Goal: Task Accomplishment & Management: Manage account settings

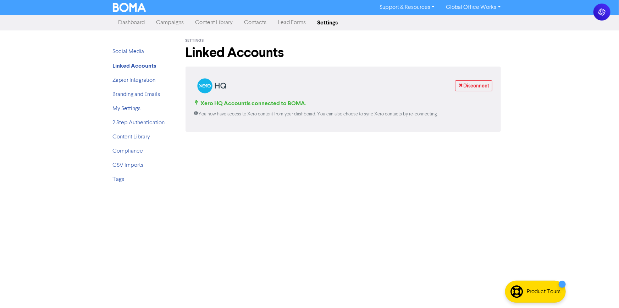
click at [171, 26] on link "Campaigns" at bounding box center [170, 23] width 39 height 14
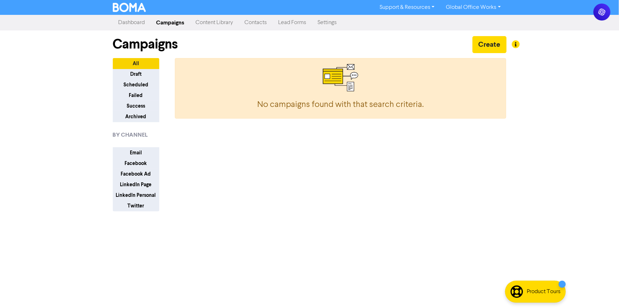
click at [227, 21] on link "Content Library" at bounding box center [214, 23] width 49 height 14
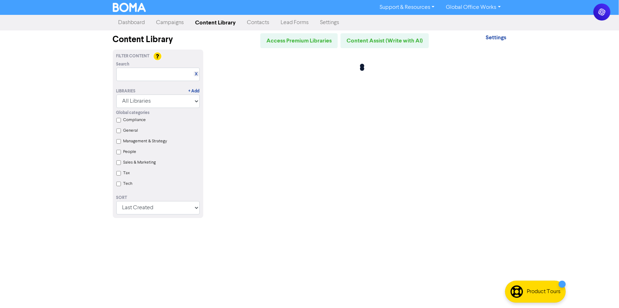
click at [177, 20] on link "Campaigns" at bounding box center [170, 23] width 39 height 14
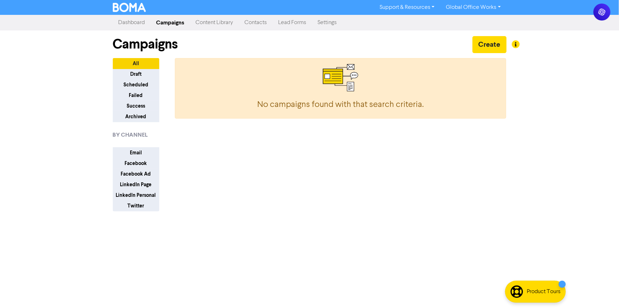
click at [177, 20] on link "Campaigns" at bounding box center [170, 23] width 39 height 14
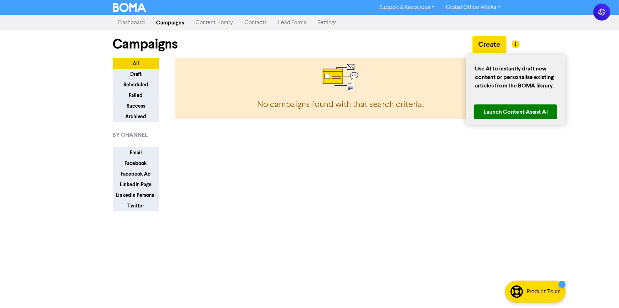
click at [518, 44] on div at bounding box center [516, 44] width 8 height 8
click at [539, 37] on div at bounding box center [309, 154] width 619 height 308
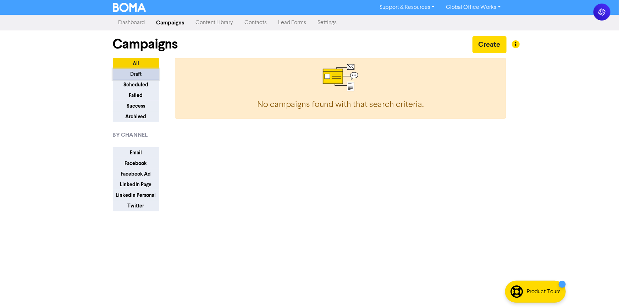
click at [141, 69] on button "Draft" at bounding box center [136, 74] width 46 height 11
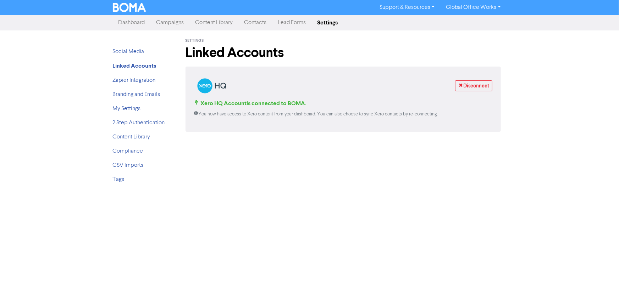
click at [289, 23] on link "Lead Forms" at bounding box center [291, 23] width 39 height 14
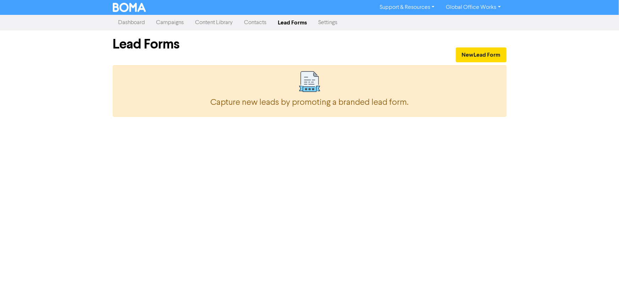
click at [258, 23] on link "Contacts" at bounding box center [256, 23] width 34 height 14
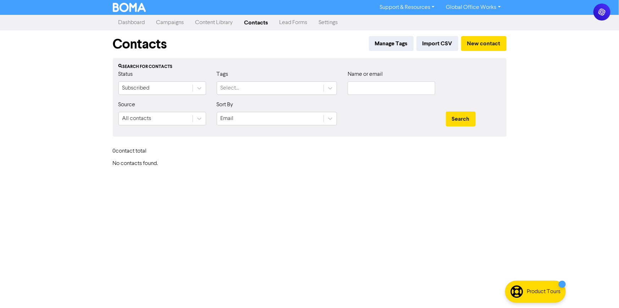
click at [226, 23] on link "Content Library" at bounding box center [214, 23] width 49 height 14
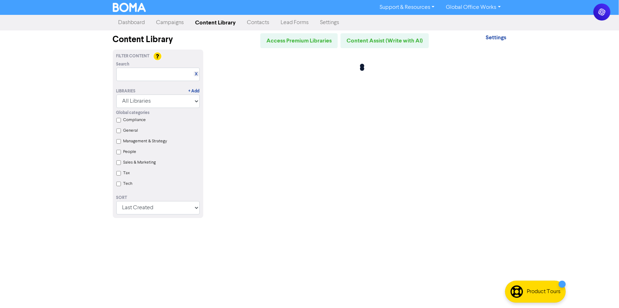
click at [481, 10] on link "Global Office Works" at bounding box center [473, 7] width 66 height 11
click at [454, 66] on div at bounding box center [359, 67] width 303 height 35
click at [143, 26] on link "Dashboard" at bounding box center [132, 23] width 38 height 14
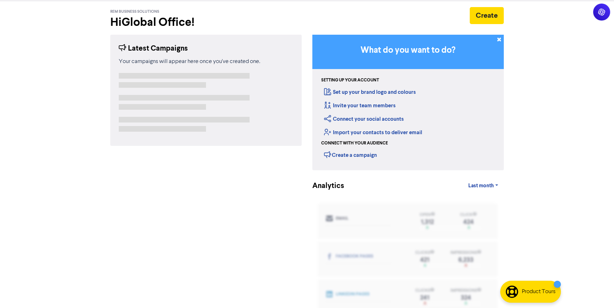
scroll to position [73, 0]
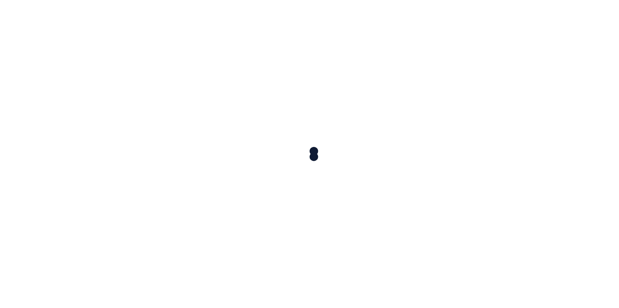
click at [346, 102] on div at bounding box center [309, 154] width 619 height 308
click at [168, 103] on div at bounding box center [309, 154] width 619 height 308
click at [169, 103] on div at bounding box center [309, 154] width 619 height 308
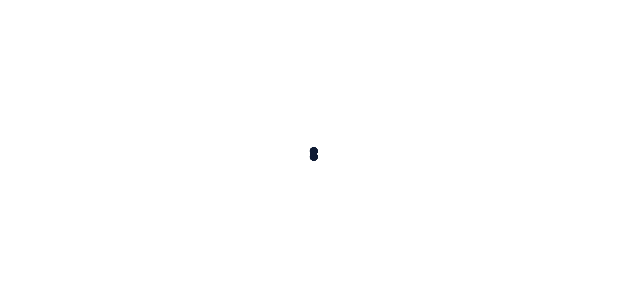
click at [169, 103] on div at bounding box center [309, 154] width 619 height 308
click at [169, 102] on div at bounding box center [309, 154] width 619 height 308
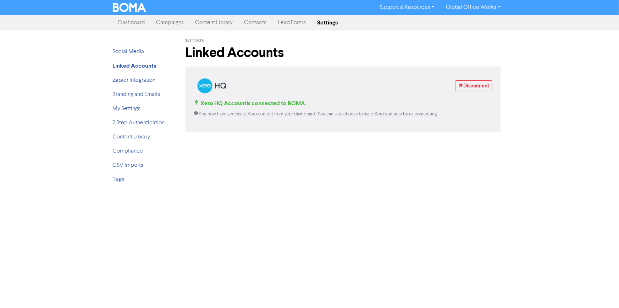
click at [128, 48] on li "Social Media" at bounding box center [141, 52] width 57 height 9
click at [124, 47] on div "Social Media Linked Accounts Zapier Integration Branding and Emails My Settings…" at bounding box center [140, 109] width 67 height 159
click at [124, 49] on link "Social Media" at bounding box center [129, 52] width 32 height 6
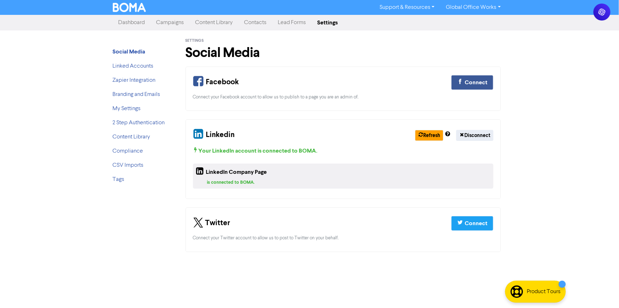
click at [410, 132] on div "Refresh Disconnect" at bounding box center [451, 135] width 84 height 11
click at [418, 134] on icon "button" at bounding box center [420, 136] width 5 height 6
click at [141, 22] on link "Dashboard" at bounding box center [132, 23] width 38 height 14
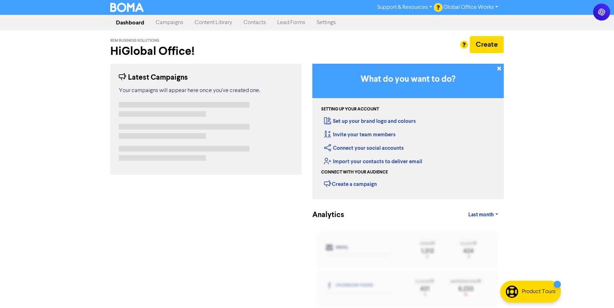
click at [485, 9] on link "Global Office Works" at bounding box center [471, 7] width 66 height 11
click at [186, 107] on div at bounding box center [206, 109] width 174 height 15
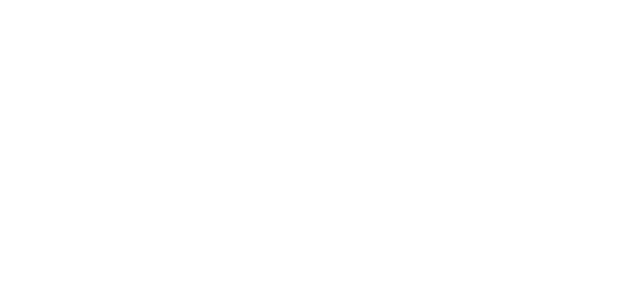
click at [246, 73] on div at bounding box center [309, 154] width 619 height 308
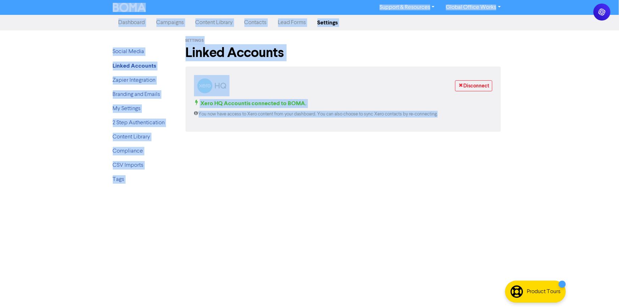
click at [366, 156] on div "Settings Linked Accounts Disconnect Xero HQ Account is connected to BOMA. You n…" at bounding box center [343, 109] width 337 height 159
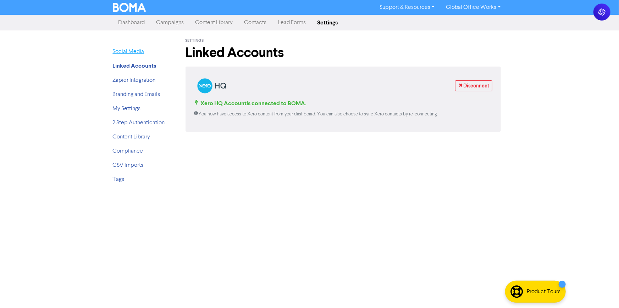
click at [142, 52] on link "Social Media" at bounding box center [129, 52] width 32 height 6
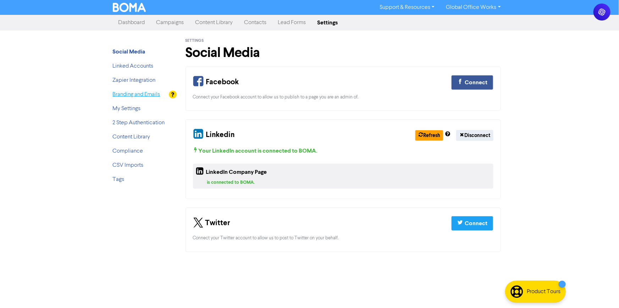
click at [141, 93] on link "Branding and Emails" at bounding box center [137, 95] width 48 height 6
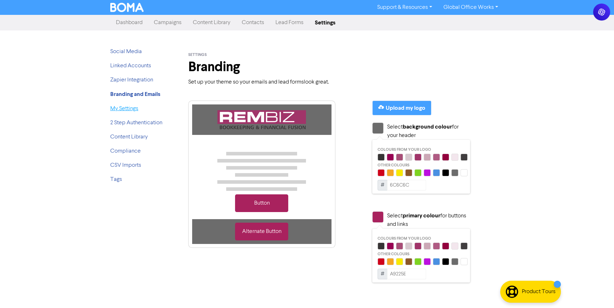
click at [135, 111] on link "My Settings" at bounding box center [124, 109] width 28 height 6
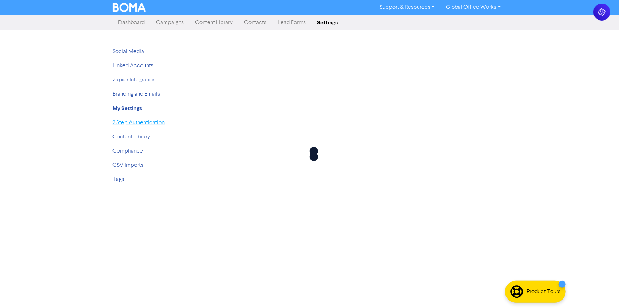
click at [135, 122] on link "2 Step Authentication" at bounding box center [139, 123] width 52 height 6
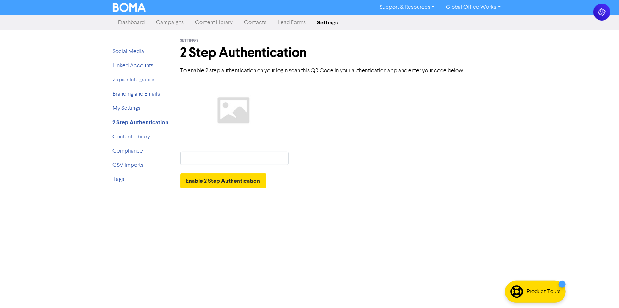
click at [180, 22] on link "Campaigns" at bounding box center [170, 23] width 39 height 14
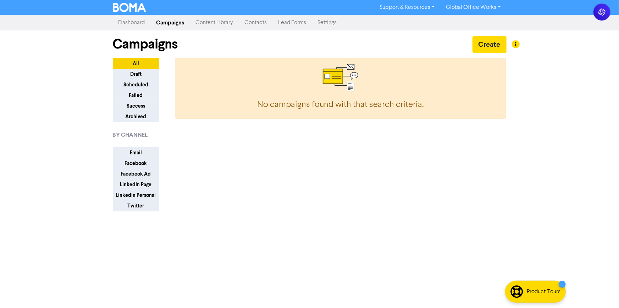
click at [177, 22] on link "Campaigns" at bounding box center [170, 23] width 39 height 14
click at [178, 22] on link "Campaigns" at bounding box center [170, 23] width 39 height 14
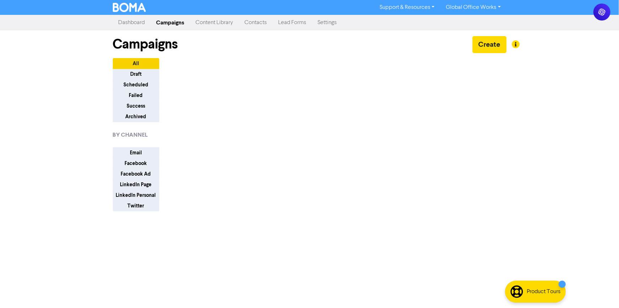
click at [178, 23] on link "Campaigns" at bounding box center [170, 23] width 39 height 14
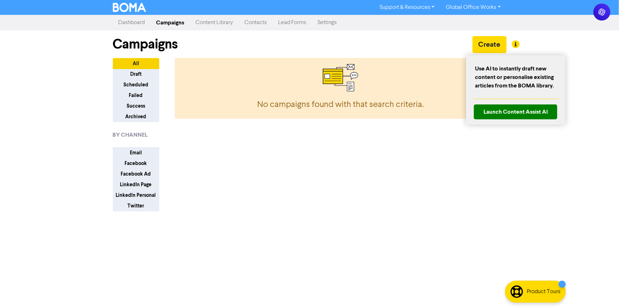
click at [516, 43] on div at bounding box center [516, 44] width 8 height 8
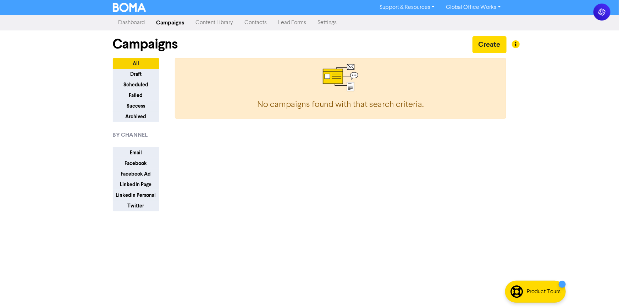
click at [516, 43] on div at bounding box center [516, 44] width 8 height 8
click at [537, 68] on div "Support & Resources Video Tutorials FAQ & Guides Marketing Education Global Off…" at bounding box center [309, 154] width 619 height 308
click at [150, 78] on button "Draft" at bounding box center [136, 74] width 46 height 11
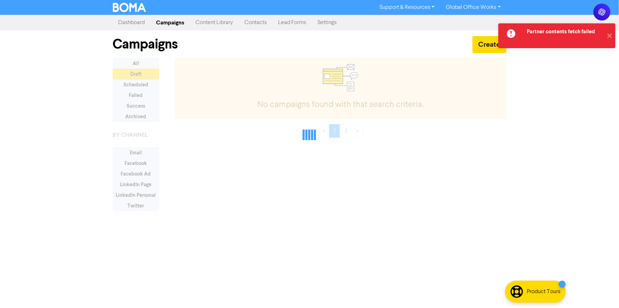
click at [543, 39] on div "Partner contents fetch failed" at bounding box center [565, 31] width 76 height 17
click at [556, 46] on div "Partner contents fetch failed ✕" at bounding box center [556, 35] width 117 height 25
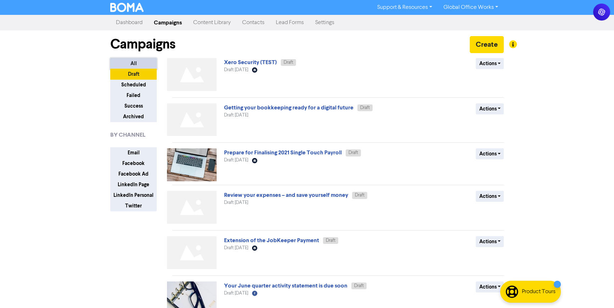
click at [135, 60] on button "All" at bounding box center [133, 63] width 46 height 11
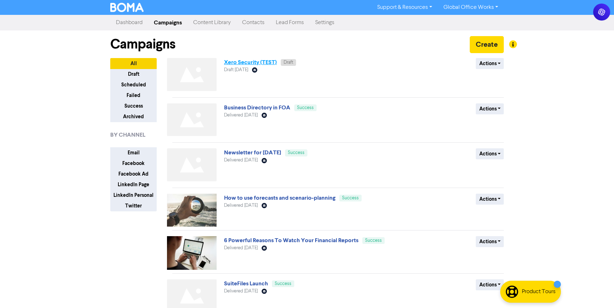
click at [264, 66] on link "Xero Security (TEST)" at bounding box center [250, 62] width 53 height 7
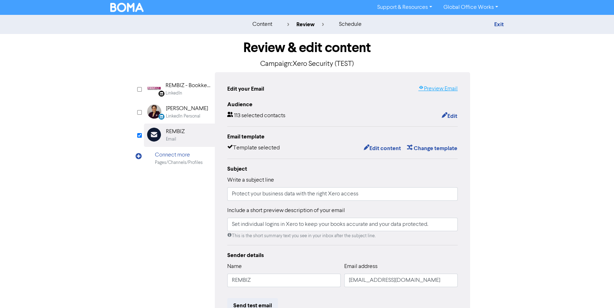
click at [445, 85] on link "Preview Email" at bounding box center [437, 89] width 39 height 9
